Goal: Task Accomplishment & Management: Use online tool/utility

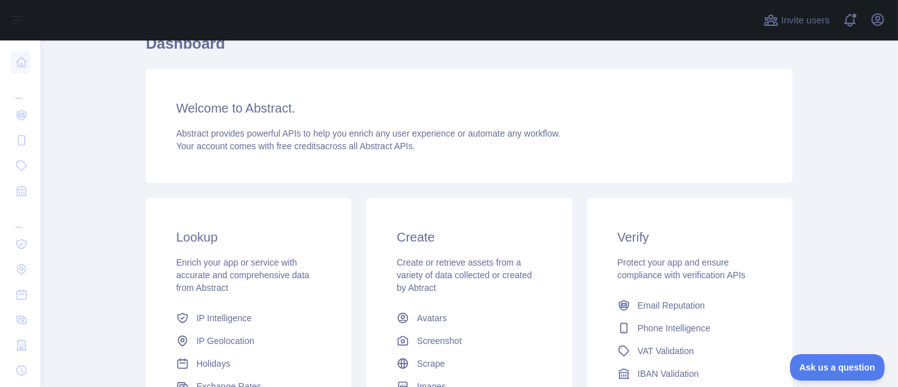
scroll to position [70, 0]
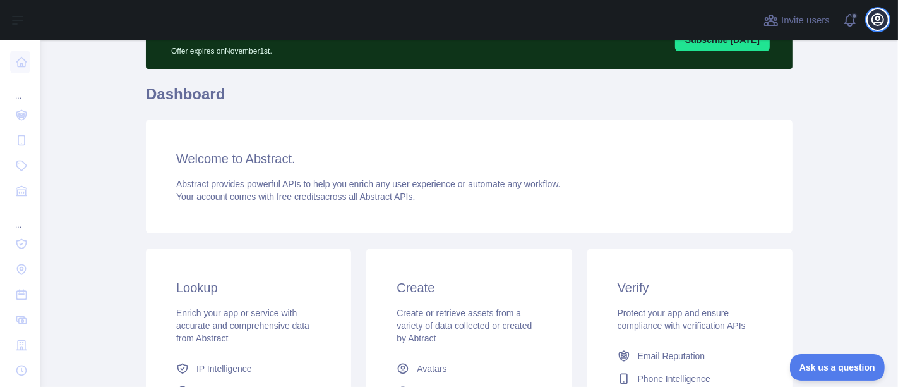
drag, startPoint x: 880, startPoint y: 20, endPoint x: 877, endPoint y: 27, distance: 7.6
click at [880, 20] on icon "button" at bounding box center [877, 19] width 15 height 15
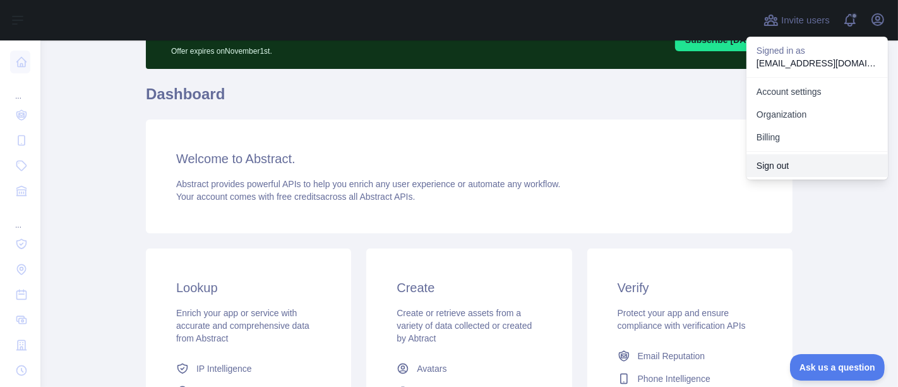
click at [805, 171] on button "Sign out" at bounding box center [817, 165] width 141 height 23
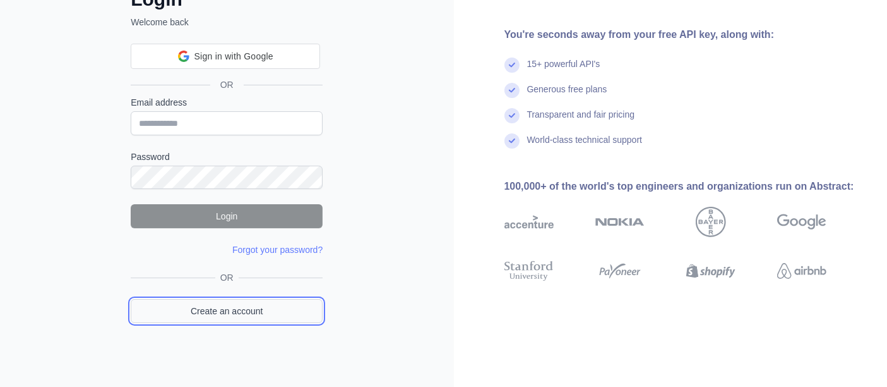
click at [256, 316] on link "Create an account" at bounding box center [227, 311] width 192 height 24
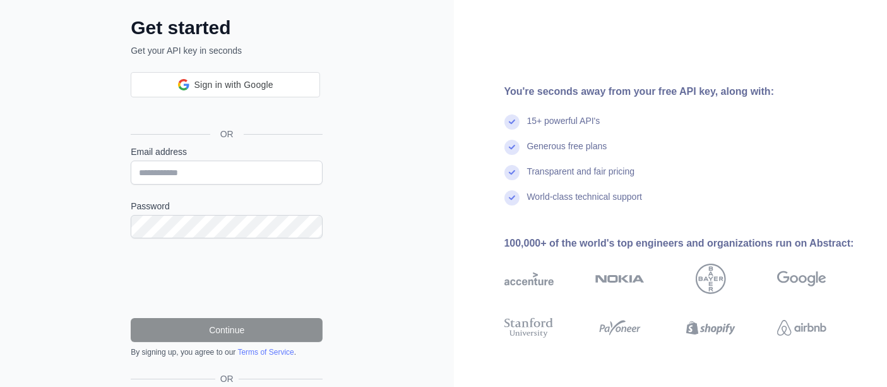
scroll to position [93, 0]
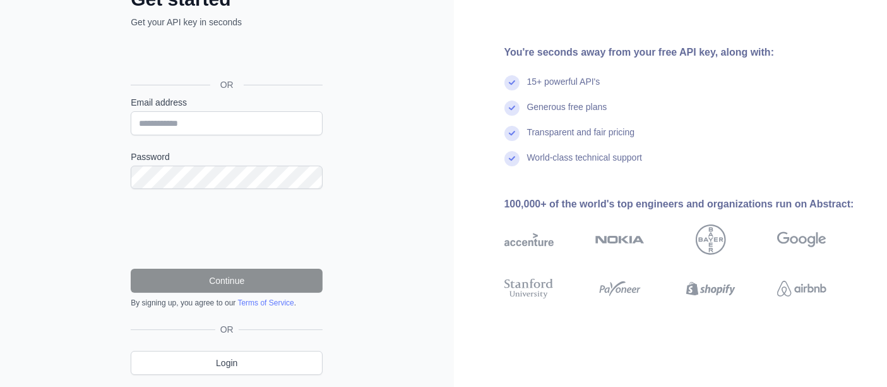
click at [267, 155] on label "Password" at bounding box center [227, 156] width 192 height 13
click at [266, 125] on input "Email address" at bounding box center [227, 123] width 192 height 24
paste input "**********"
type input "**********"
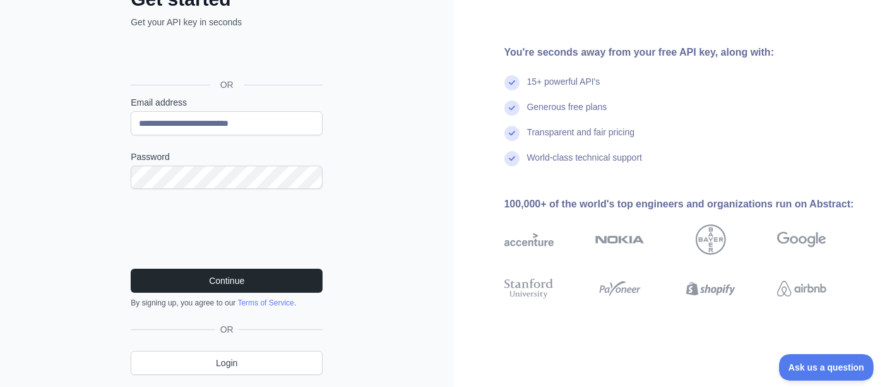
scroll to position [0, 0]
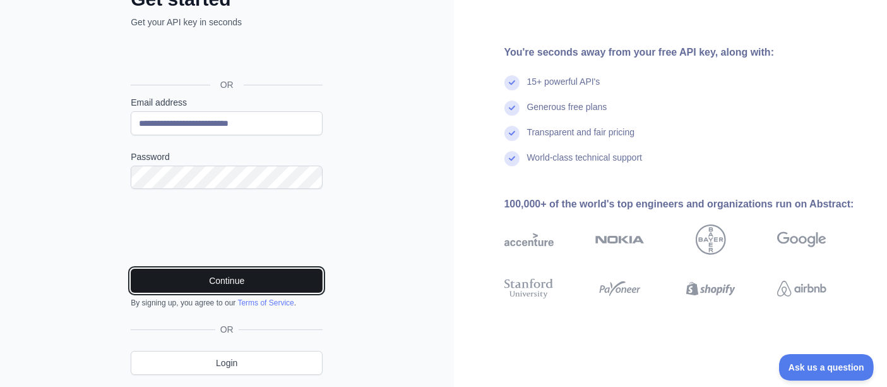
click at [247, 283] on button "Continue" at bounding box center [227, 280] width 192 height 24
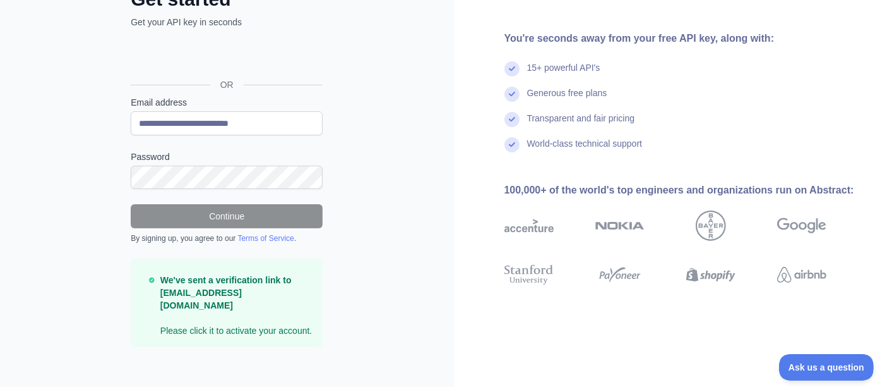
scroll to position [89, 0]
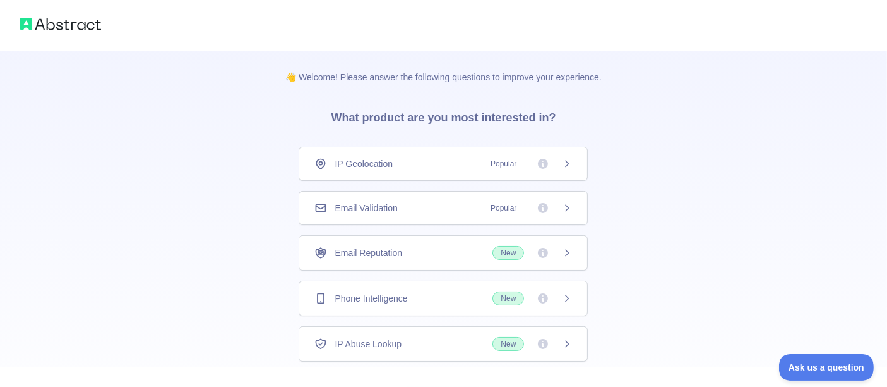
click at [399, 198] on div "Email Validation Popular" at bounding box center [443, 208] width 289 height 34
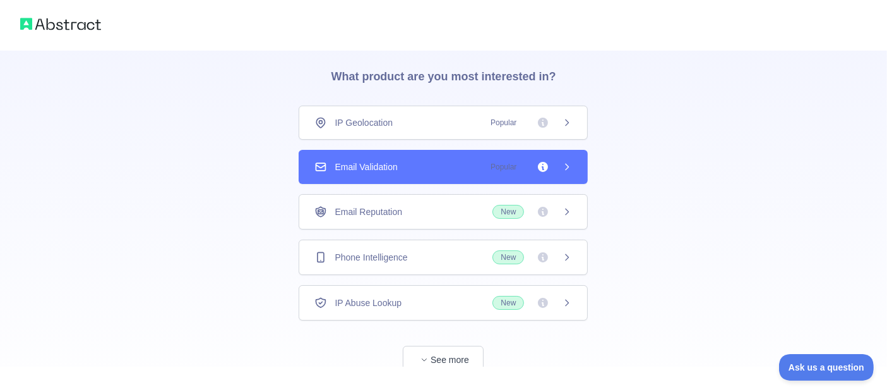
scroll to position [76, 0]
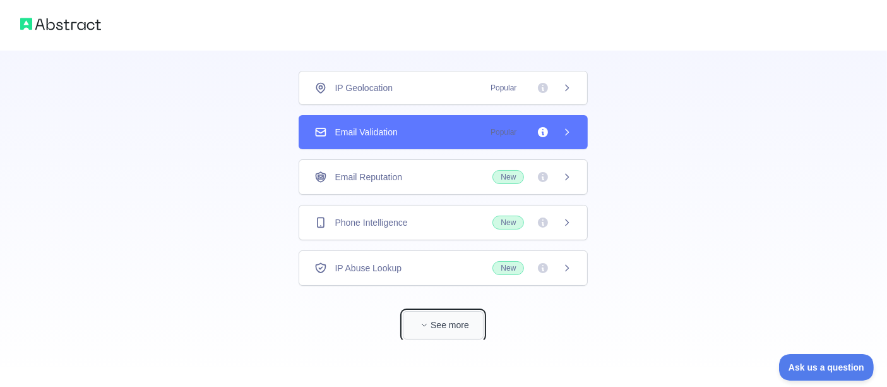
click at [433, 320] on button "See more" at bounding box center [443, 325] width 81 height 28
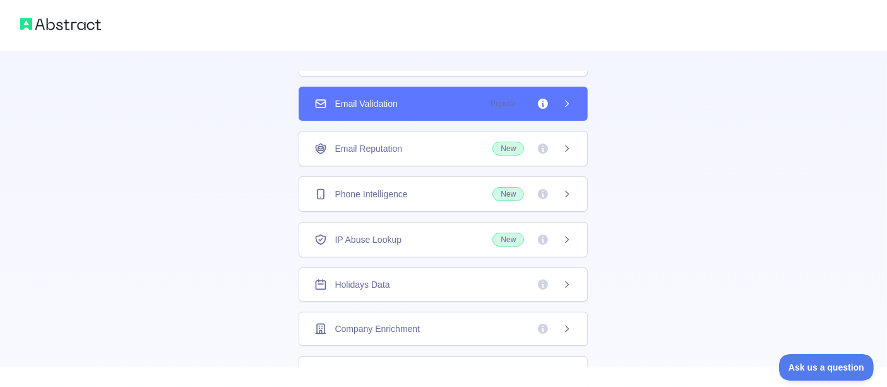
scroll to position [44, 0]
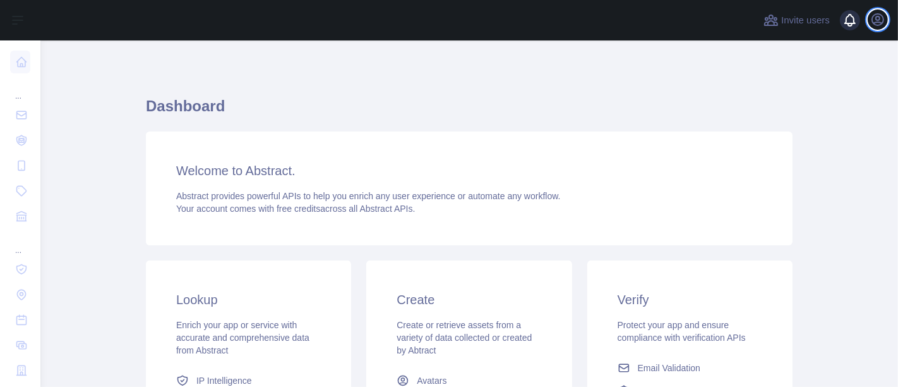
drag, startPoint x: 877, startPoint y: 22, endPoint x: 868, endPoint y: 32, distance: 13.9
click at [877, 23] on icon "button" at bounding box center [877, 19] width 15 height 15
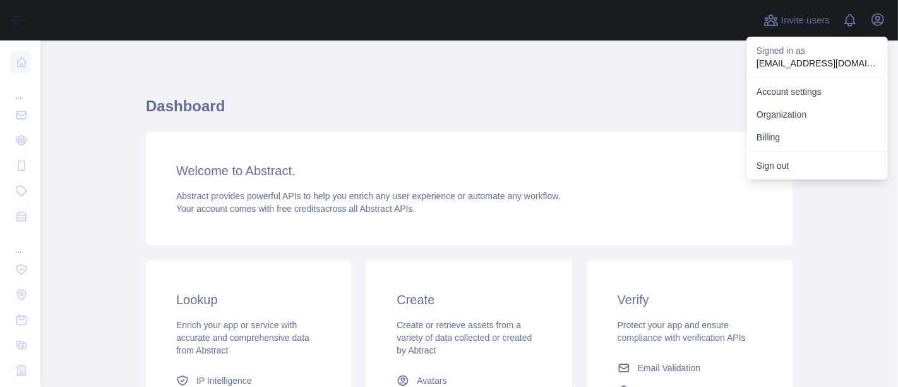
click at [824, 64] on p "[EMAIL_ADDRESS][DOMAIN_NAME]" at bounding box center [817, 63] width 121 height 13
copy p "[EMAIL_ADDRESS][DOMAIN_NAME]"
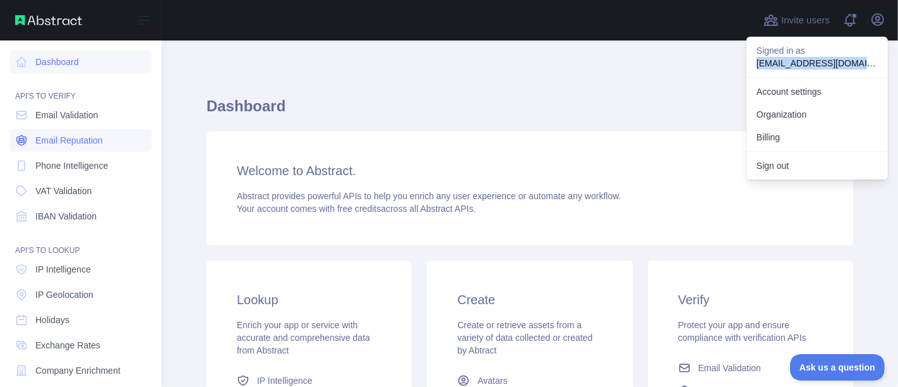
click at [83, 140] on span "Email Reputation" at bounding box center [69, 140] width 68 height 13
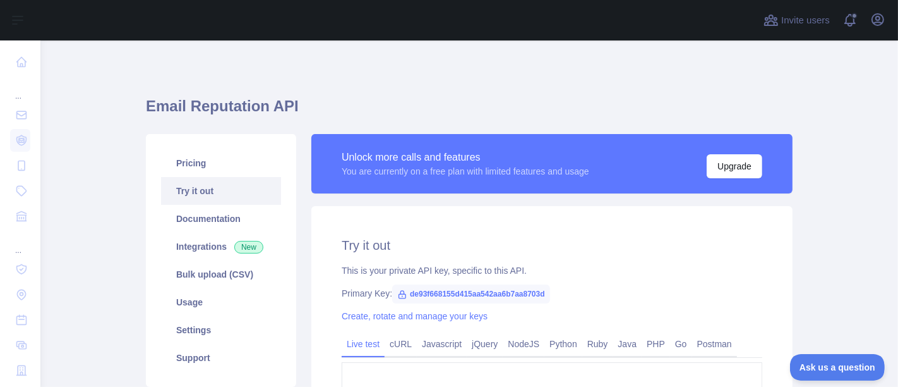
click at [478, 295] on span "de93f668155d415aa542aa6b7aa8703d" at bounding box center [471, 293] width 158 height 19
copy span "de93f668155d415aa542aa6b7aa8703d"
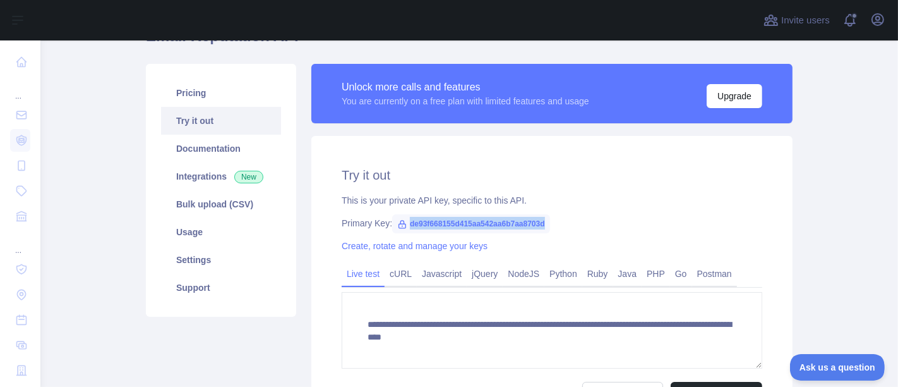
scroll to position [210, 0]
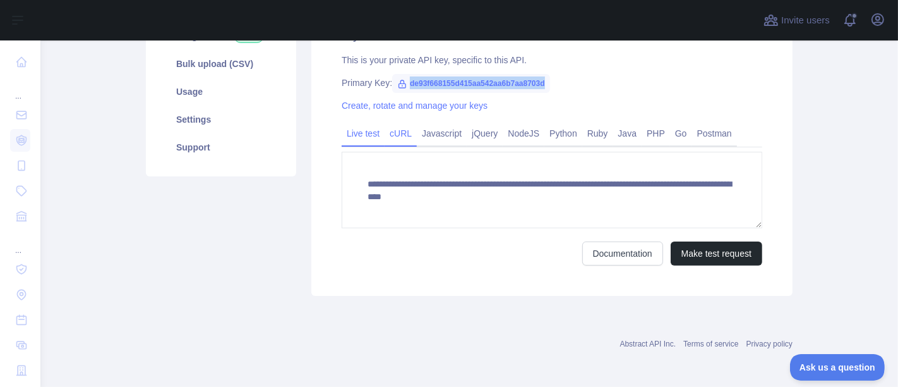
drag, startPoint x: 402, startPoint y: 135, endPoint x: 402, endPoint y: 143, distance: 8.9
click at [402, 135] on link "cURL" at bounding box center [401, 133] width 32 height 20
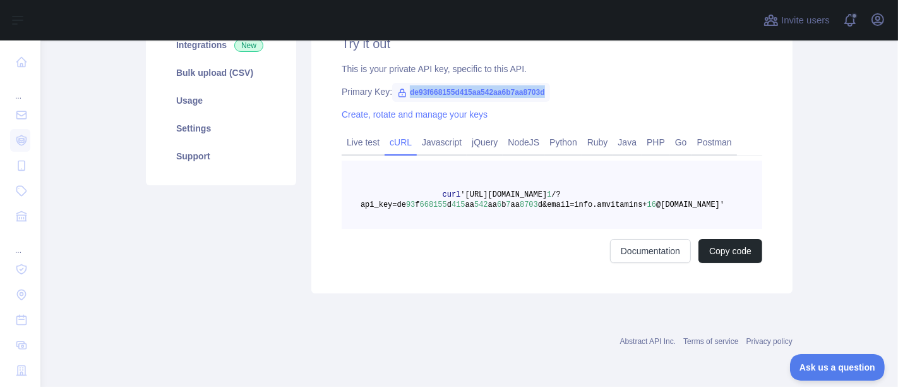
scroll to position [200, 0]
click at [728, 253] on button "Copy code" at bounding box center [731, 252] width 64 height 24
